Goal: Task Accomplishment & Management: Manage account settings

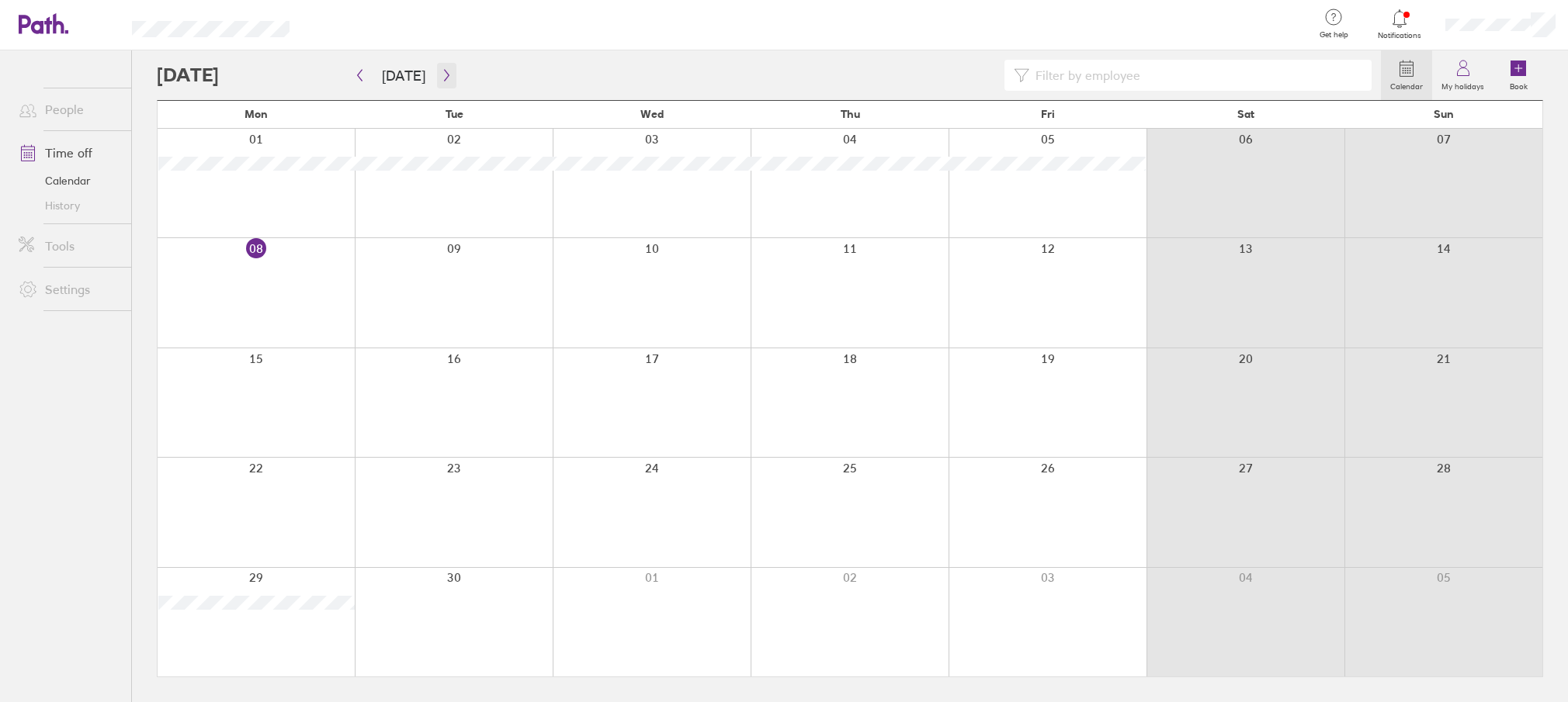
click at [441, 75] on icon "button" at bounding box center [447, 76] width 12 height 13
click at [441, 78] on icon "button" at bounding box center [447, 76] width 12 height 13
click at [358, 73] on icon "button" at bounding box center [360, 76] width 12 height 13
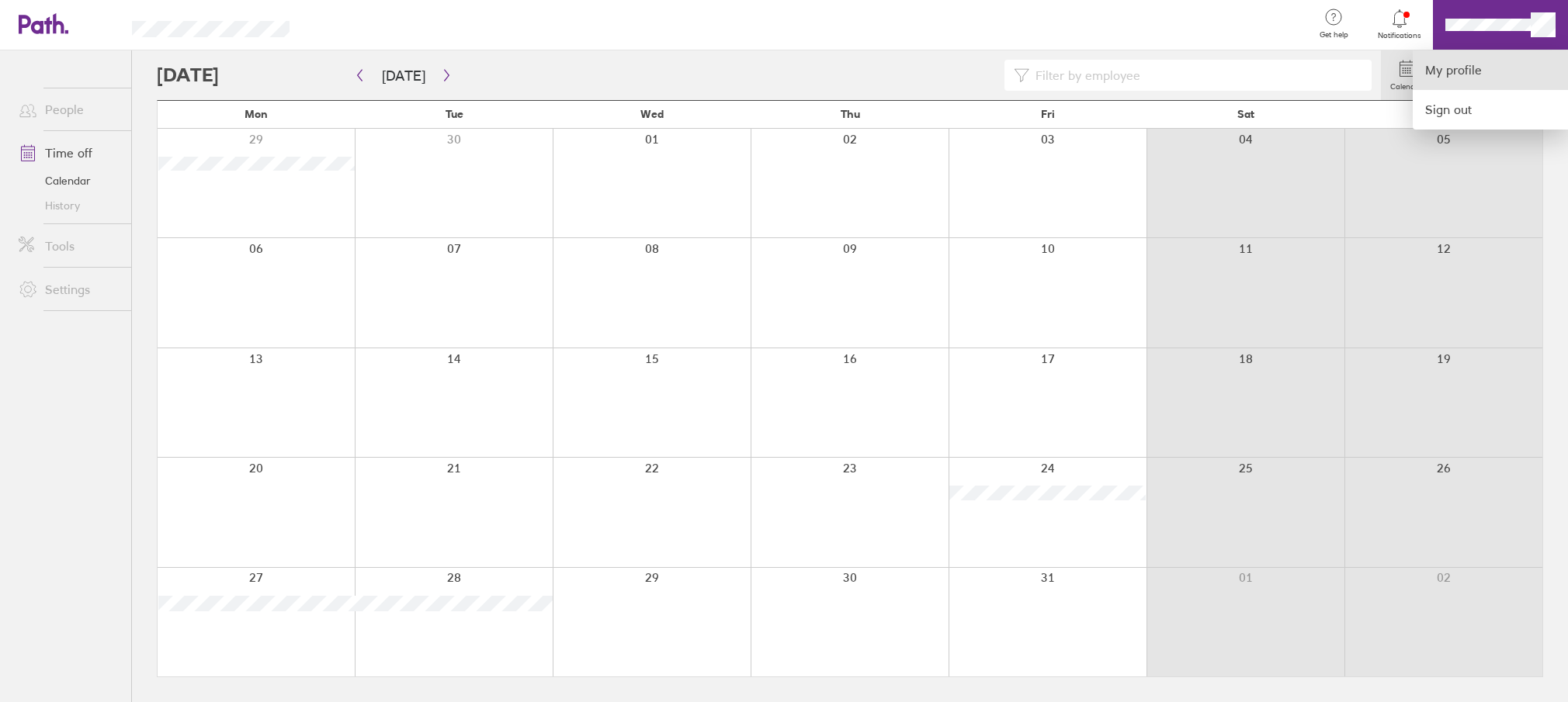
click at [1443, 77] on link "My profile" at bounding box center [1490, 69] width 155 height 39
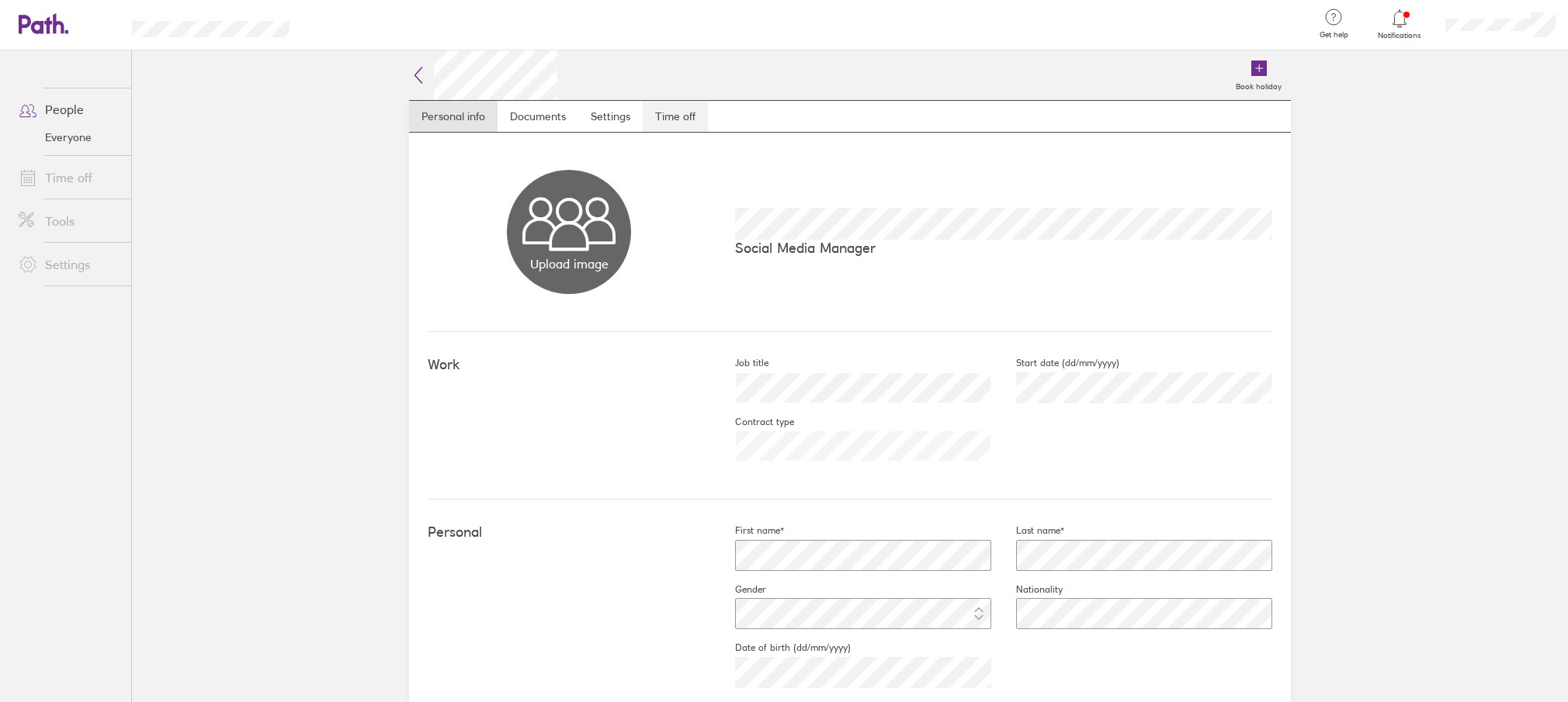
click at [668, 120] on link "Time off" at bounding box center [675, 116] width 65 height 31
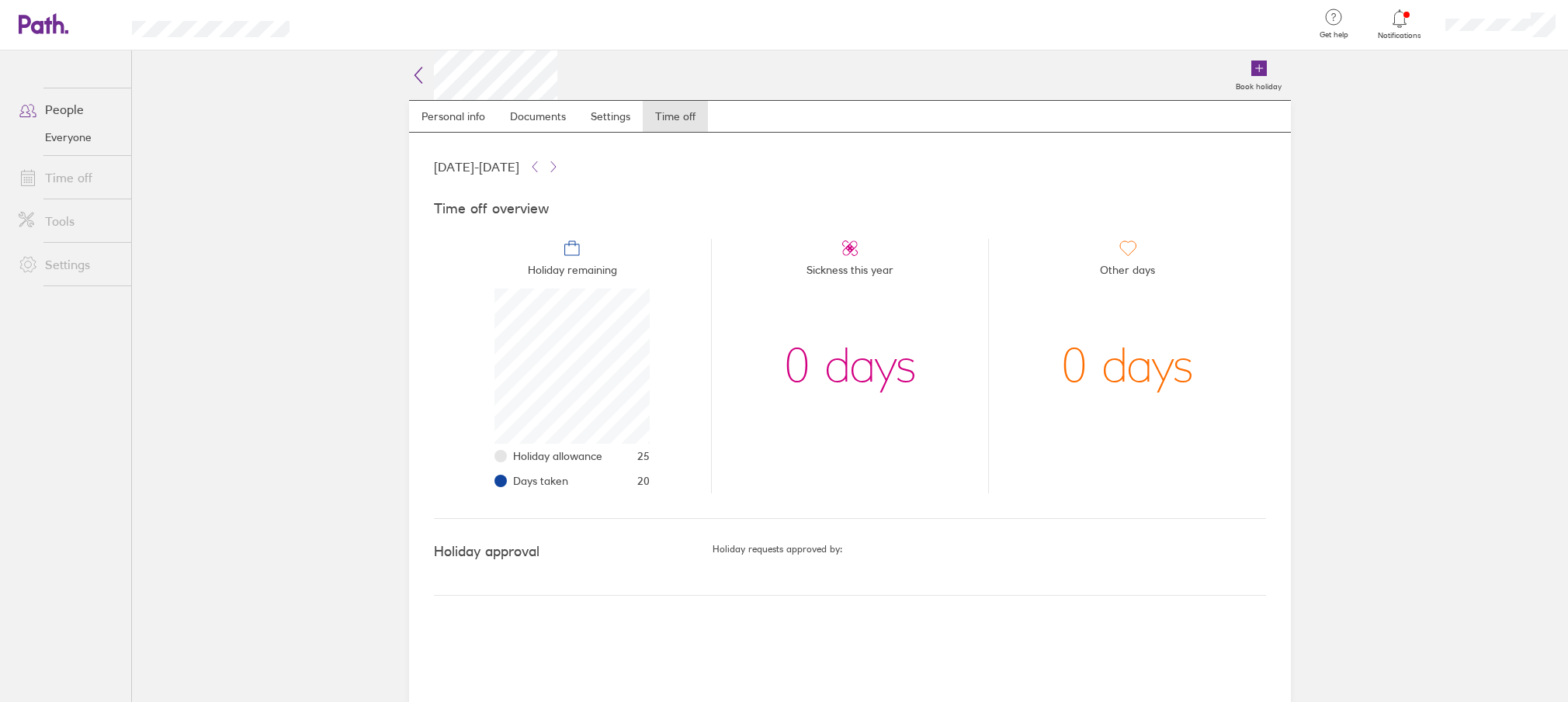
scroll to position [155, 155]
click at [563, 250] on icon at bounding box center [572, 248] width 18 height 18
